Goal: Complete application form

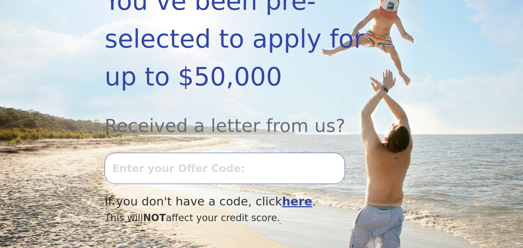
scroll to position [174, 0]
click at [145, 166] on input "text" at bounding box center [225, 167] width 240 height 31
type input "T1006L-17656"
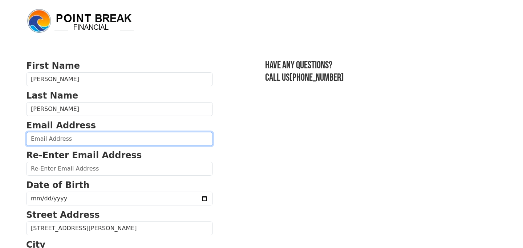
click at [70, 135] on input "email" at bounding box center [119, 139] width 187 height 14
type input "chongmusallam@yahoo.com"
type input "(916) 847-3965"
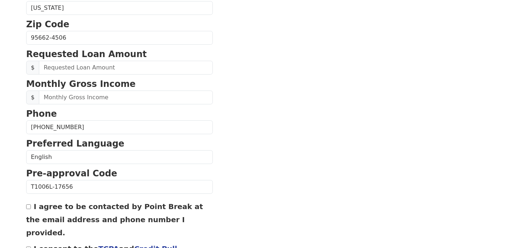
scroll to position [283, 0]
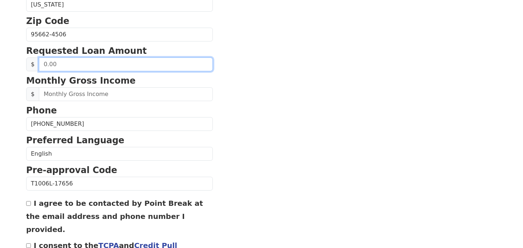
drag, startPoint x: 69, startPoint y: 67, endPoint x: 37, endPoint y: 70, distance: 32.1
click at [37, 69] on div "$" at bounding box center [119, 64] width 187 height 14
type input "50,000.00"
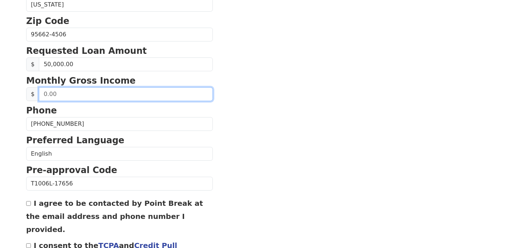
drag, startPoint x: 58, startPoint y: 94, endPoint x: 39, endPoint y: 94, distance: 20.0
click at [40, 93] on input "text" at bounding box center [126, 94] width 174 height 14
type input "7,200.00"
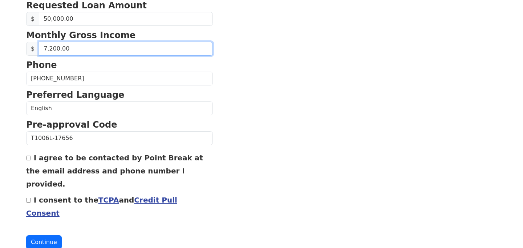
scroll to position [330, 0]
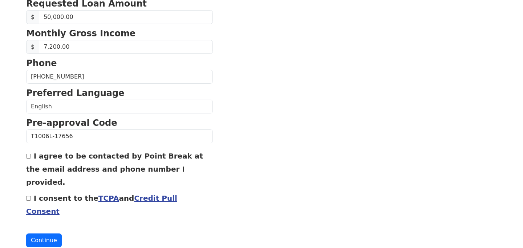
click at [29, 196] on input "I consent to the TCPA and Credit Pull Consent" at bounding box center [28, 198] width 5 height 5
checkbox input "true"
click at [51, 233] on button "Continue" at bounding box center [44, 240] width 36 height 14
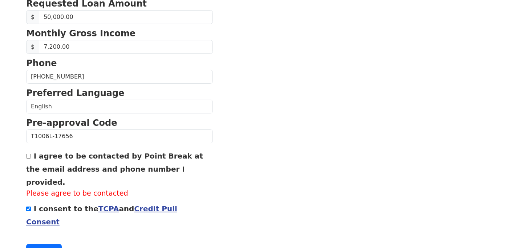
click at [28, 155] on input "I agree to be contacted by Point Break at the email address and phone number I …" at bounding box center [28, 156] width 5 height 5
checkbox input "true"
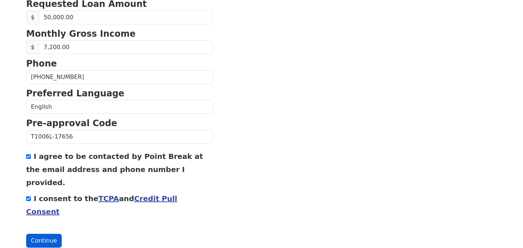
click at [43, 234] on button "Continue" at bounding box center [44, 241] width 36 height 14
click at [50, 234] on button "Continue" at bounding box center [44, 241] width 36 height 14
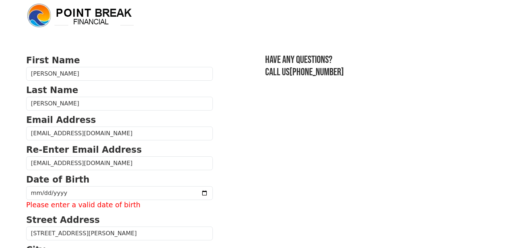
scroll to position [0, 0]
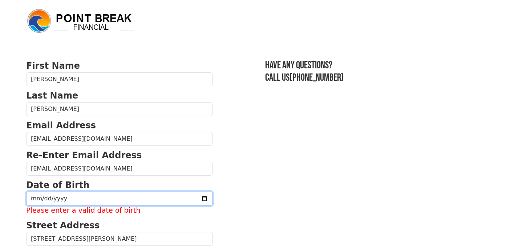
click at [65, 193] on input "date" at bounding box center [119, 198] width 187 height 14
type input "1969-11-20"
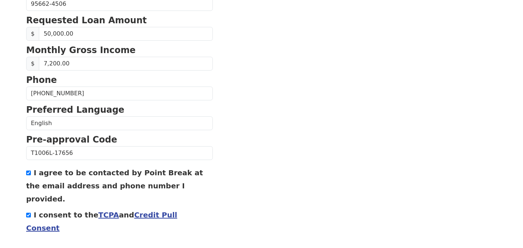
scroll to position [330, 0]
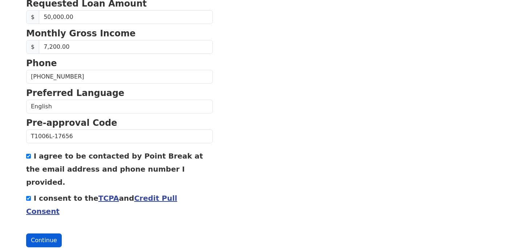
click at [44, 233] on button "Continue" at bounding box center [44, 240] width 36 height 14
